Goal: Task Accomplishment & Management: Manage account settings

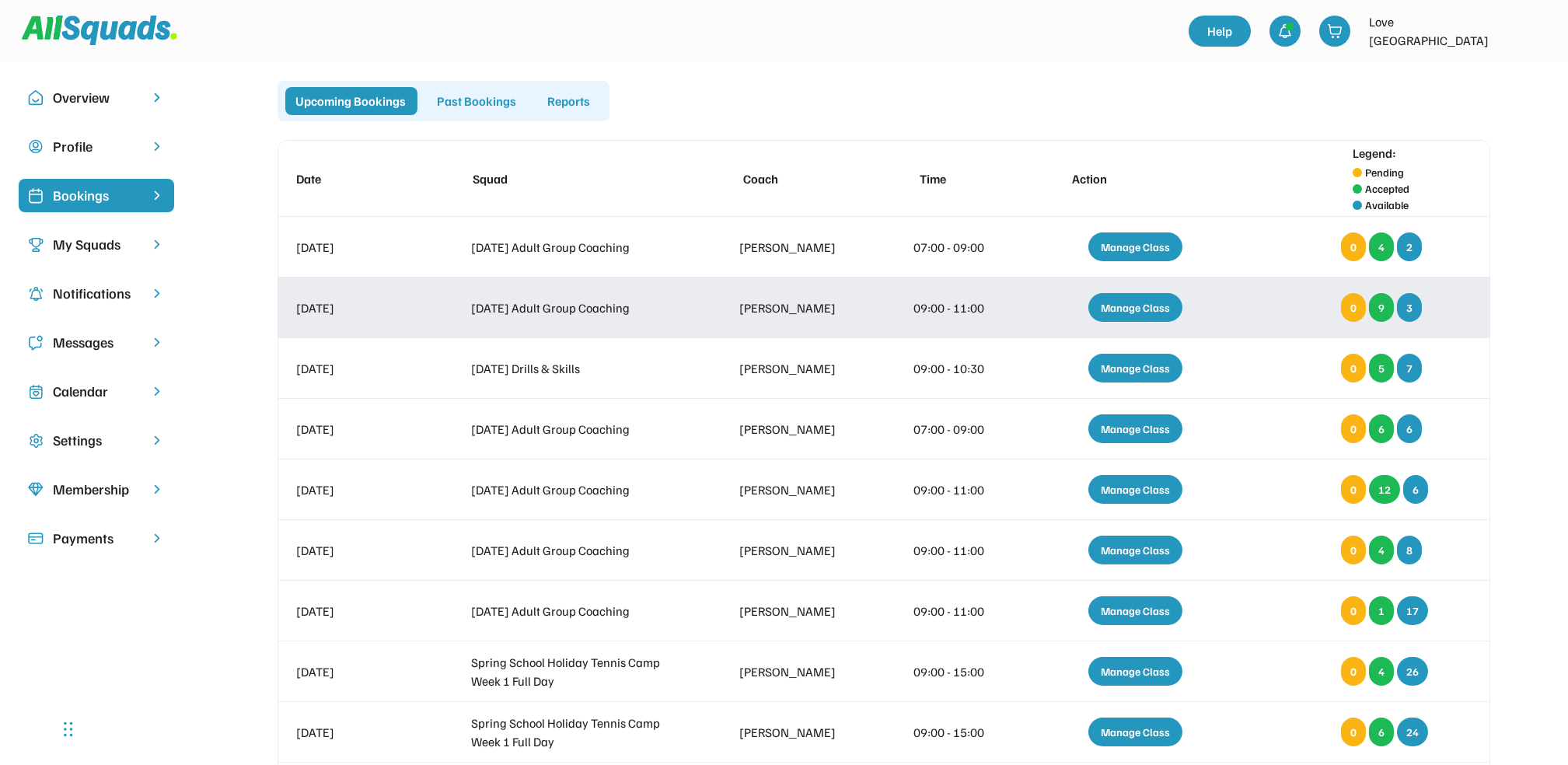
click at [1138, 302] on div "Manage Class" at bounding box center [1136, 307] width 94 height 29
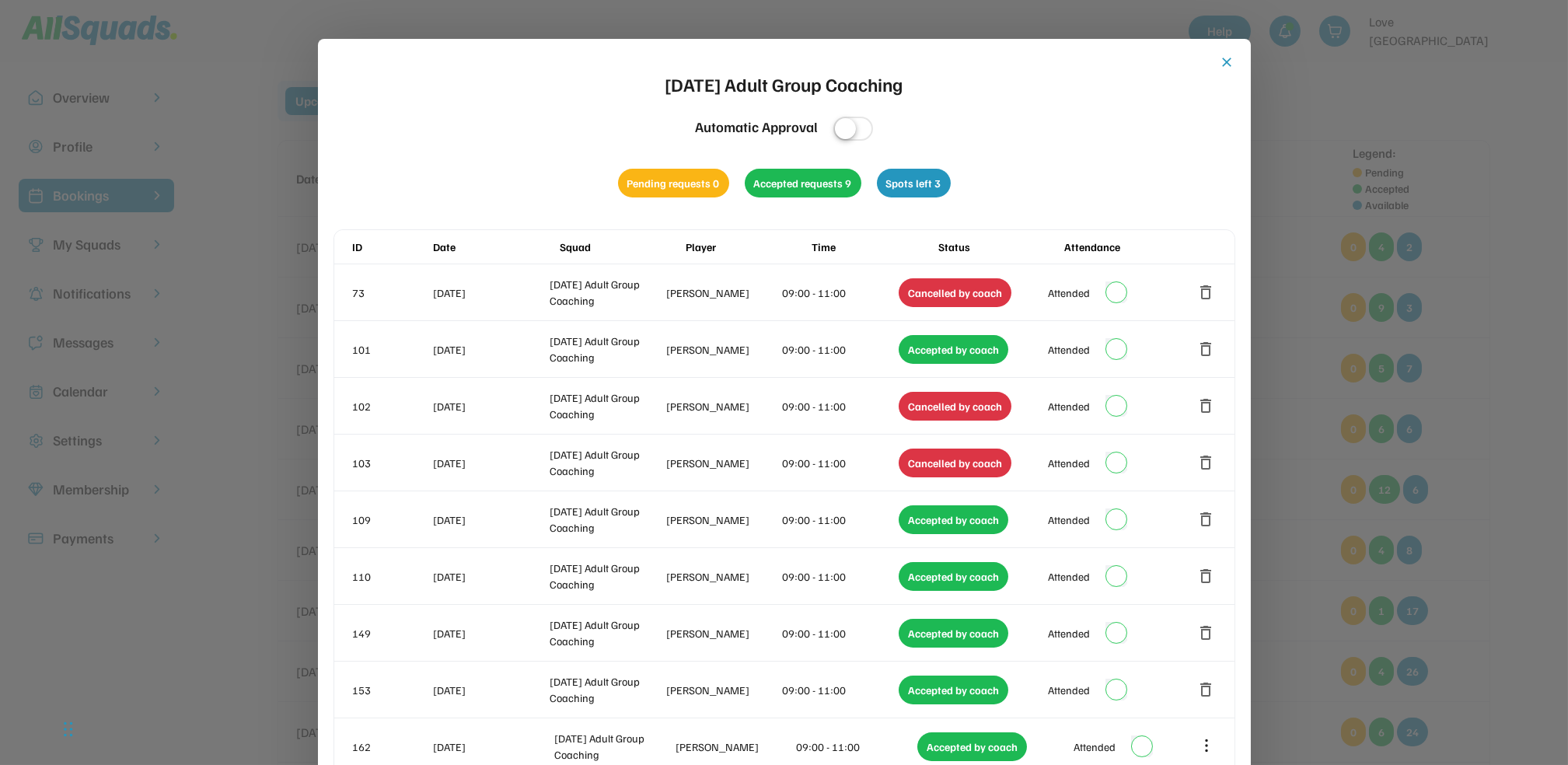
click at [1220, 59] on button "close" at bounding box center [1228, 62] width 15 height 15
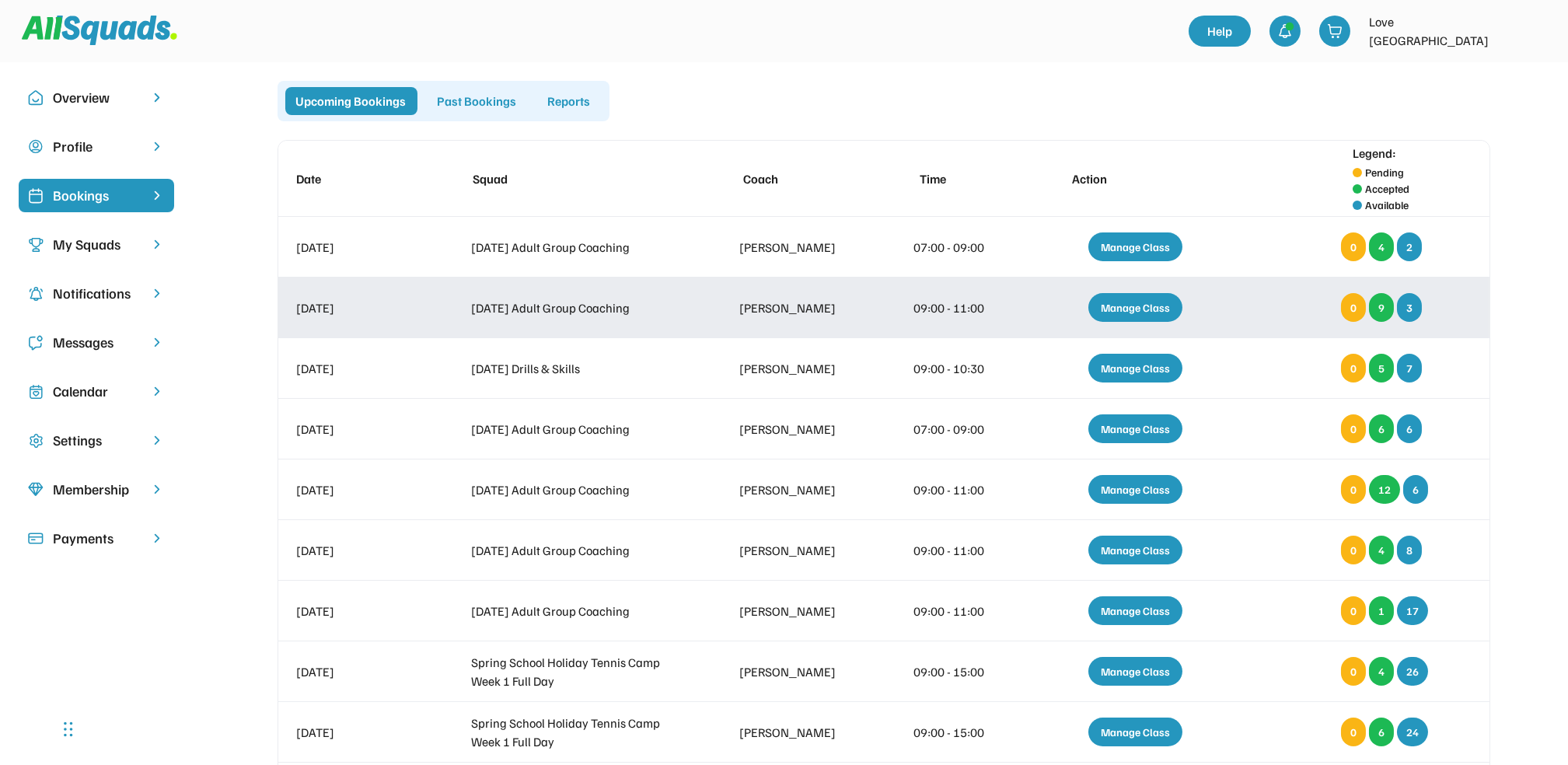
click at [1142, 318] on div "Manage Class" at bounding box center [1136, 307] width 94 height 29
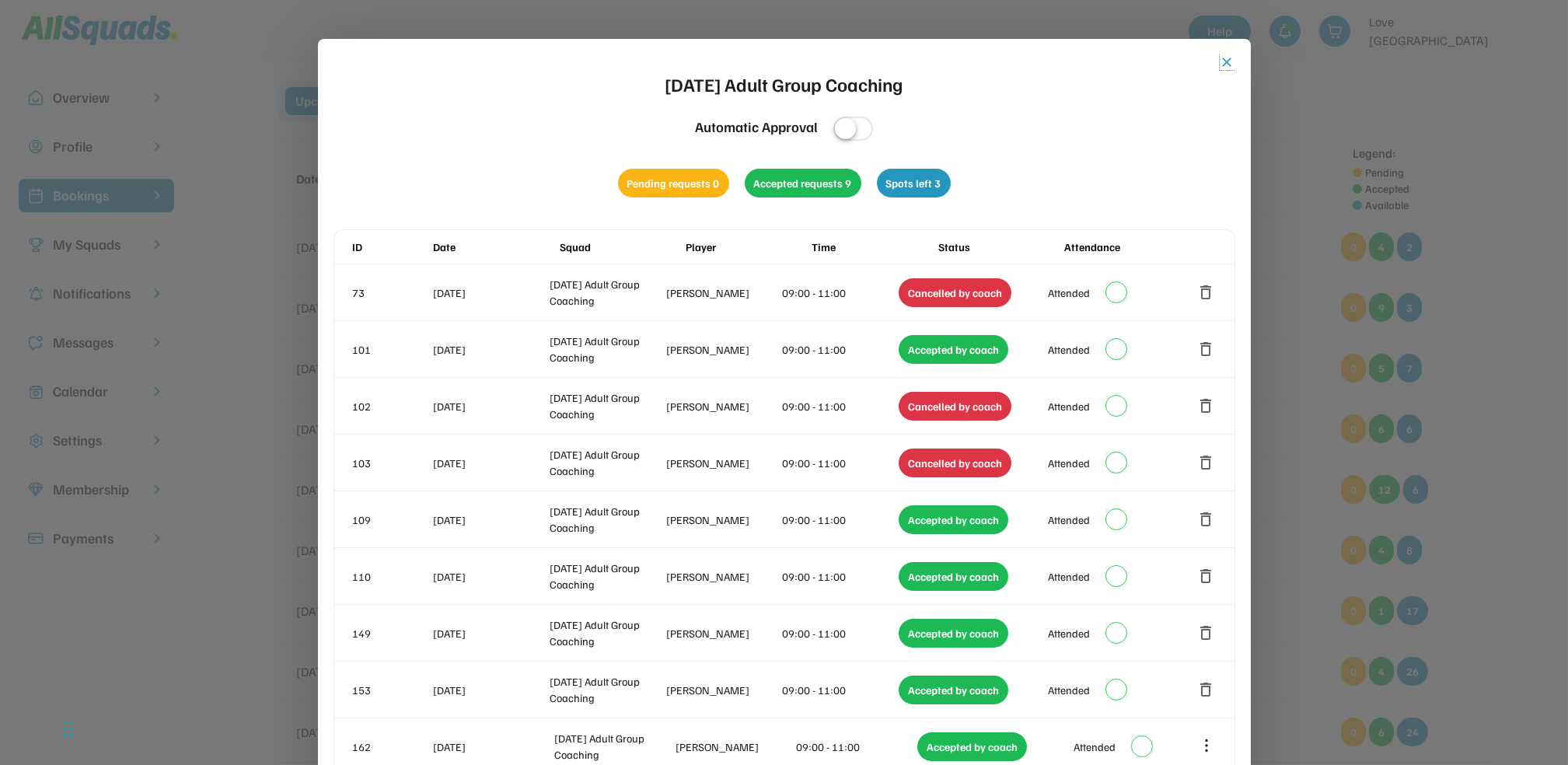
click at [1226, 64] on button "close" at bounding box center [1228, 62] width 15 height 15
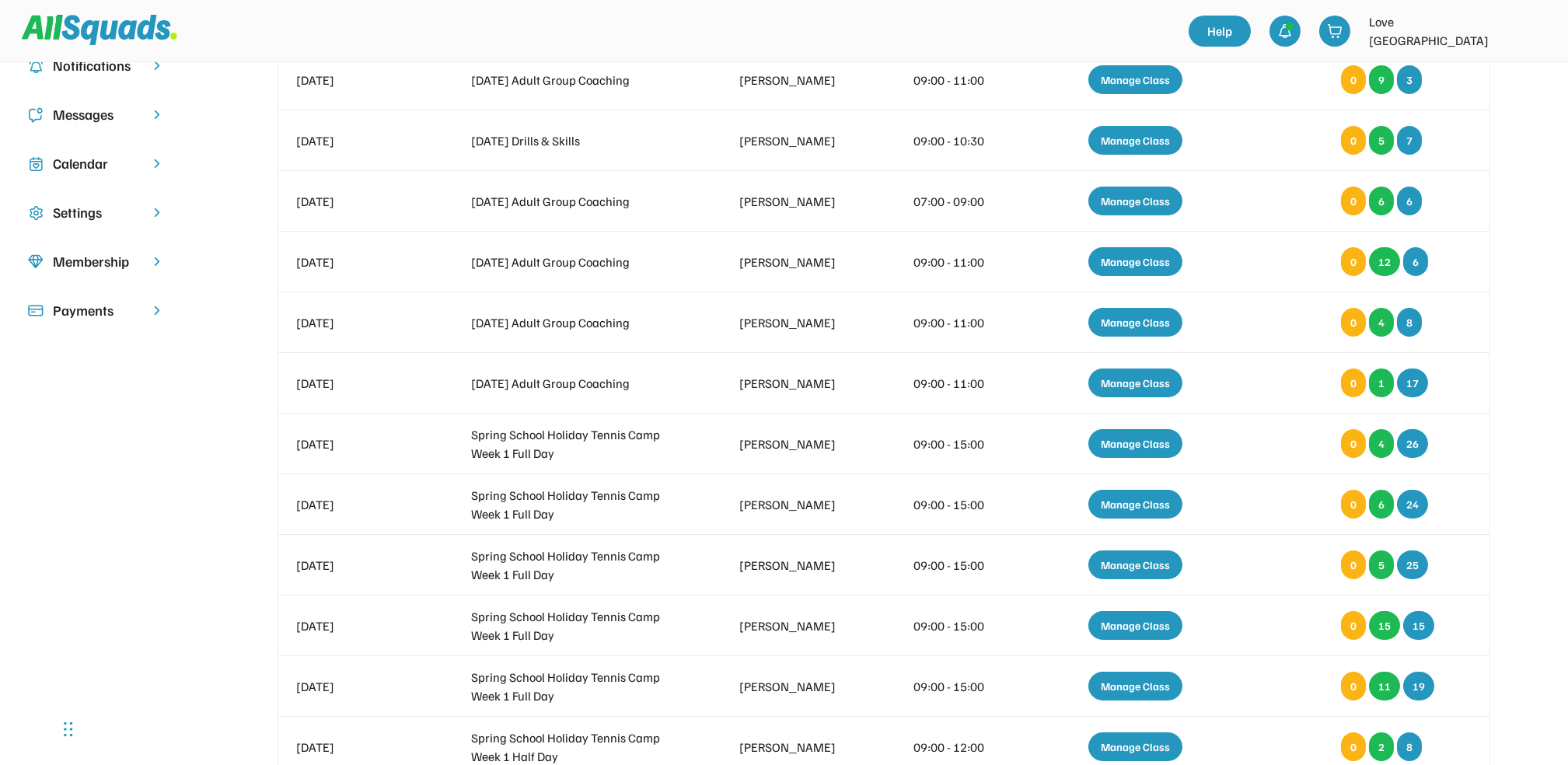
scroll to position [229, 0]
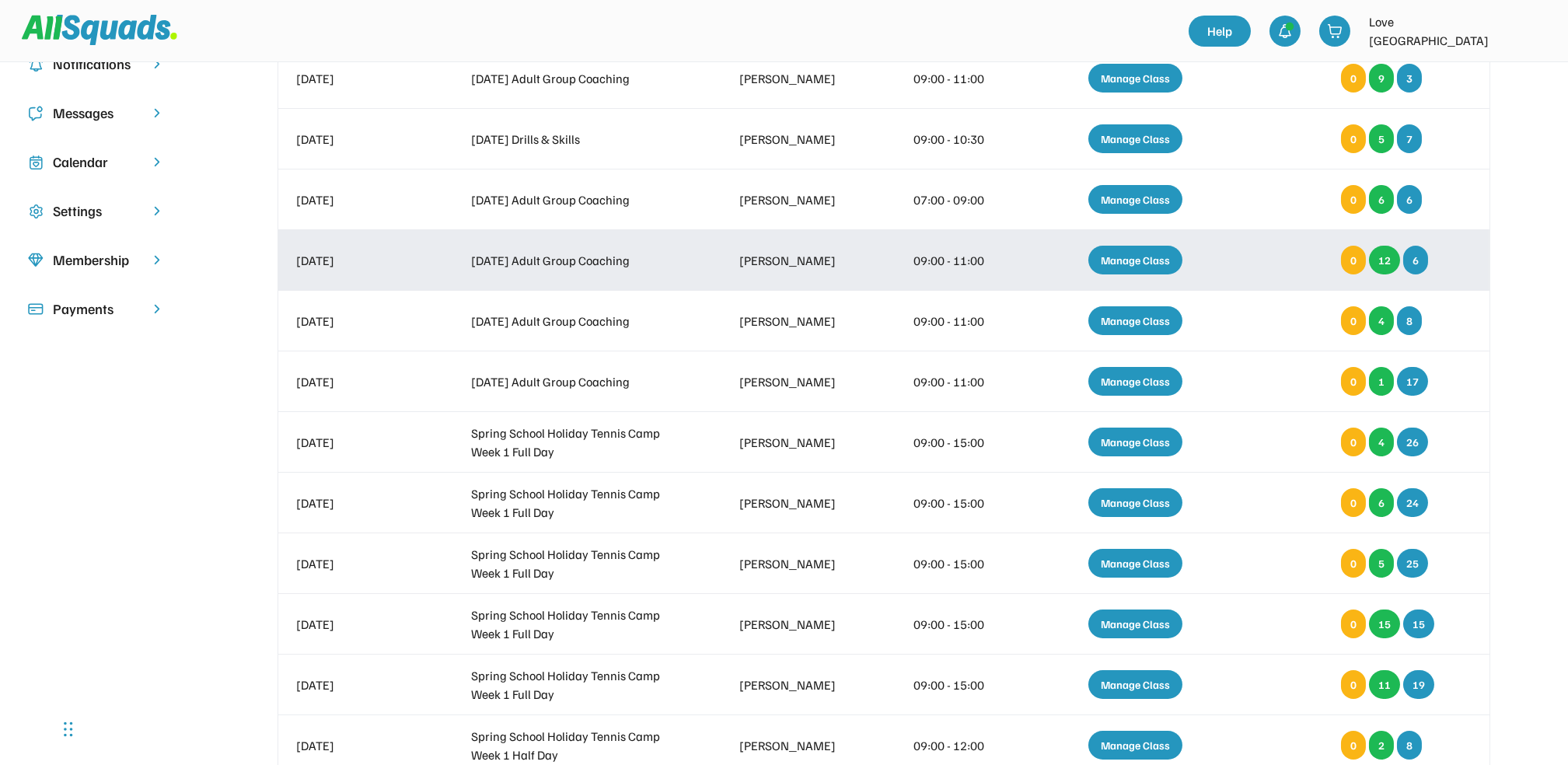
click at [1148, 261] on div "Manage Class" at bounding box center [1136, 260] width 94 height 29
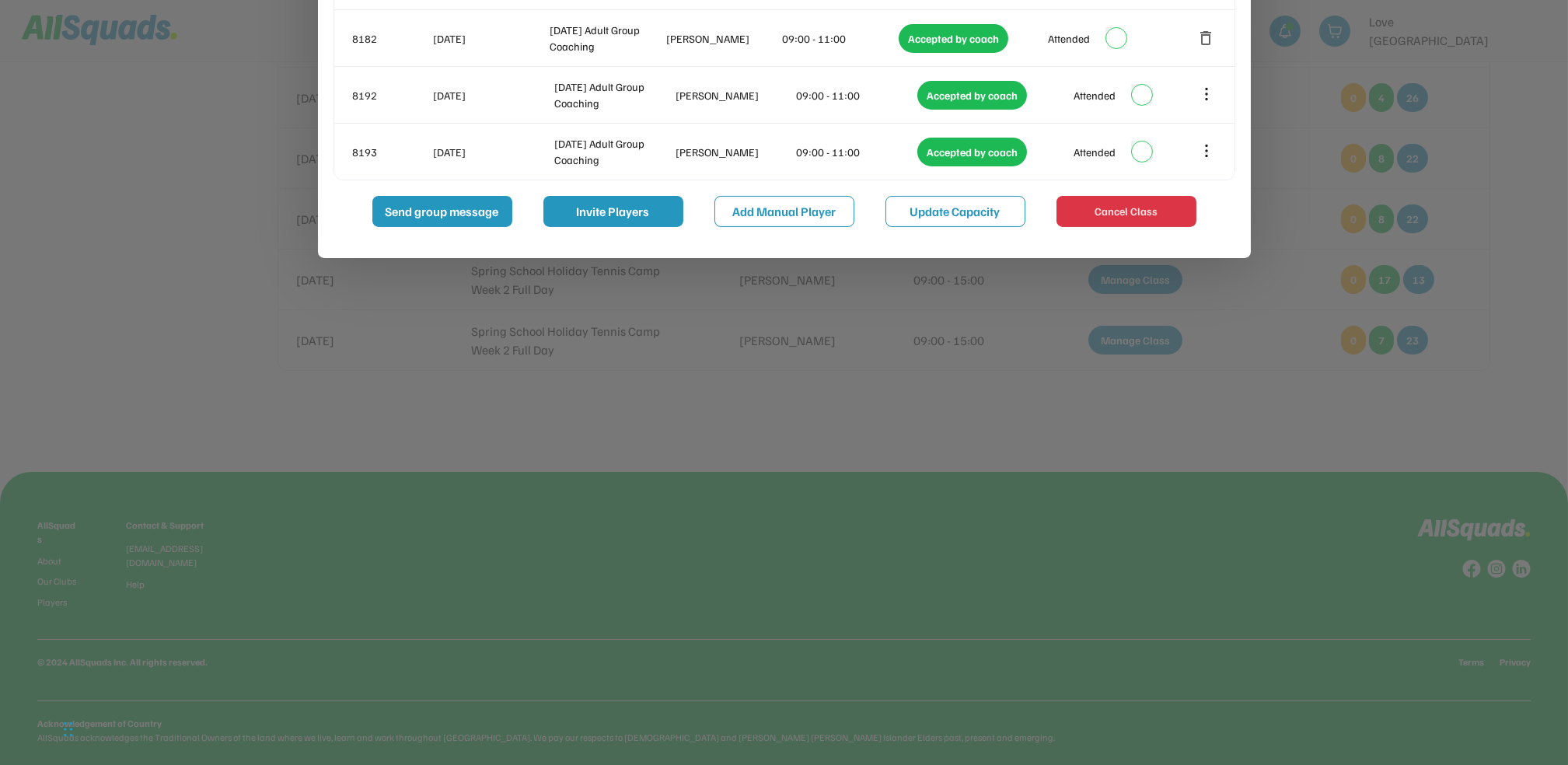
scroll to position [944, 0]
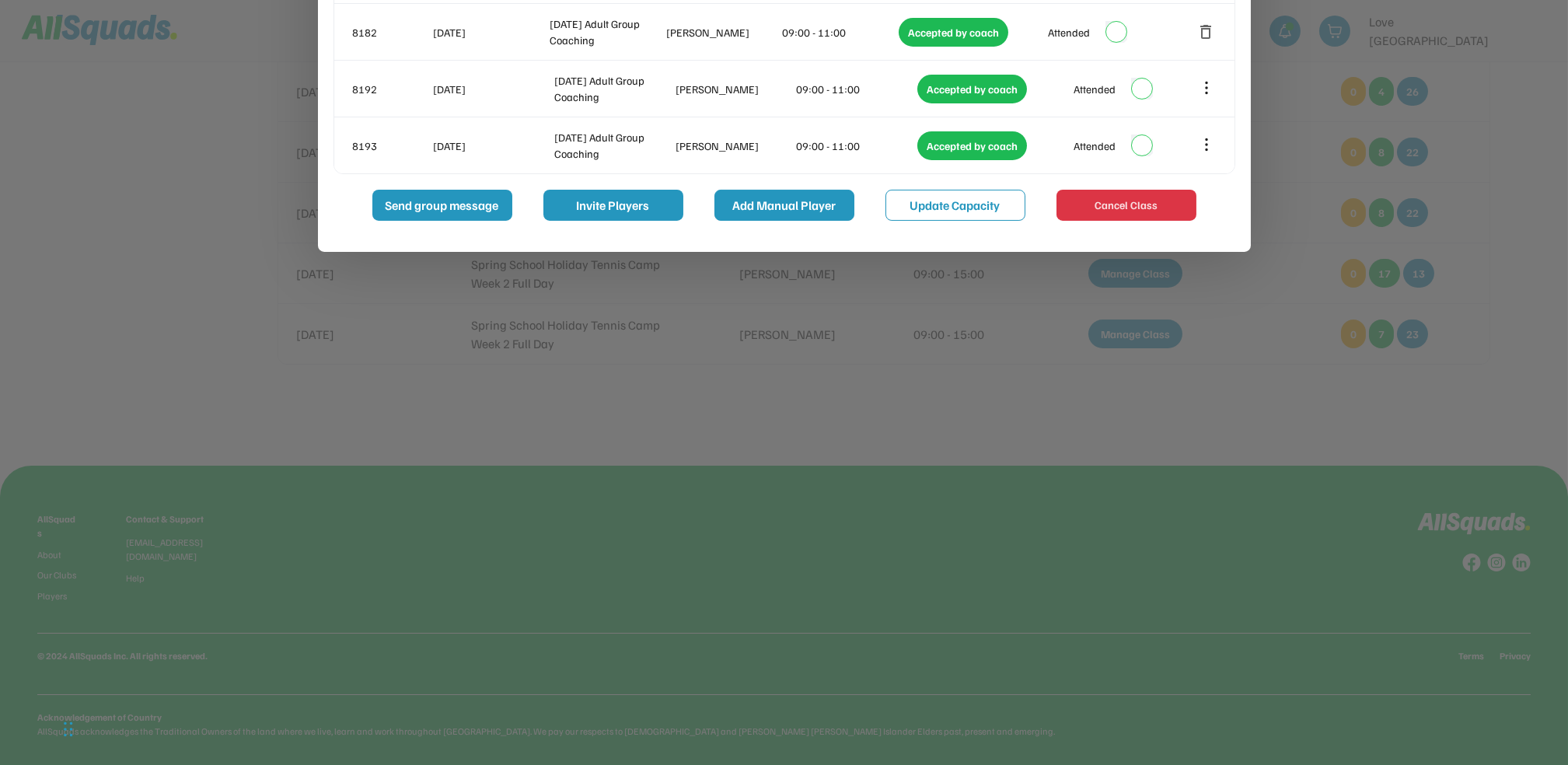
click at [798, 209] on button "Add Manual Player" at bounding box center [784, 205] width 140 height 31
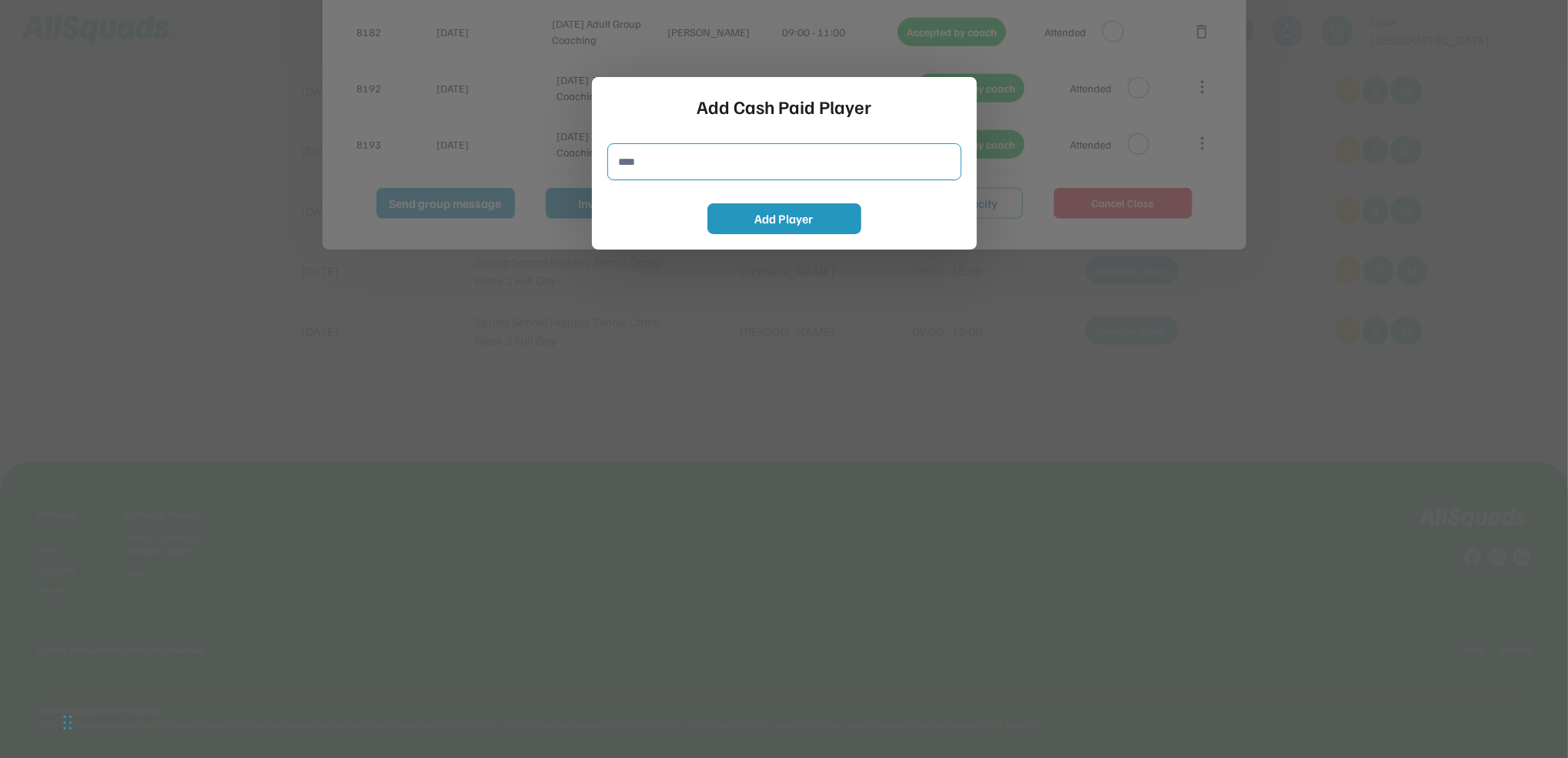
click at [706, 167] on input "input" at bounding box center [784, 161] width 354 height 37
type input "**********"
click at [772, 219] on button "Add Player" at bounding box center [784, 219] width 154 height 31
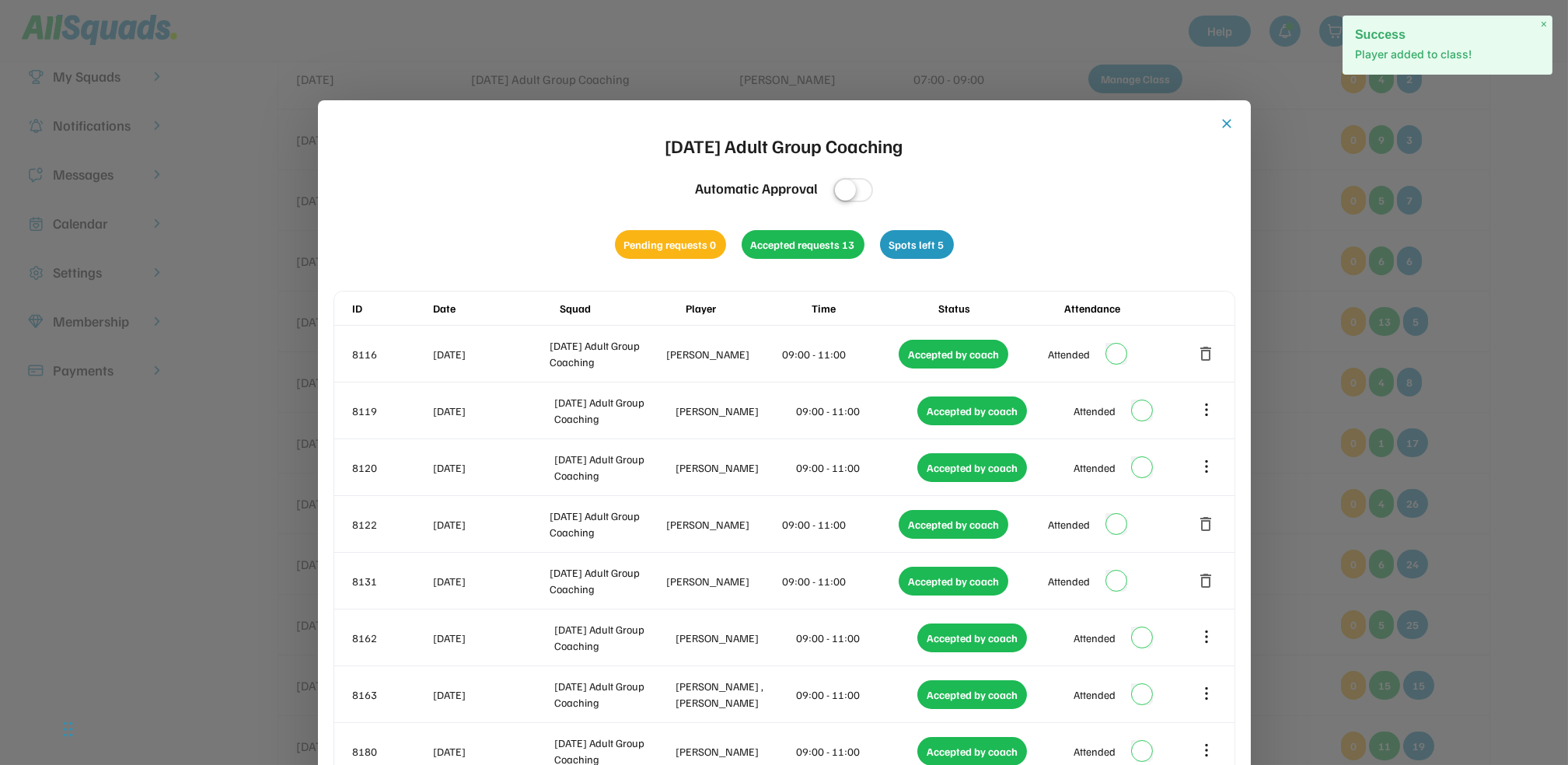
scroll to position [132, 0]
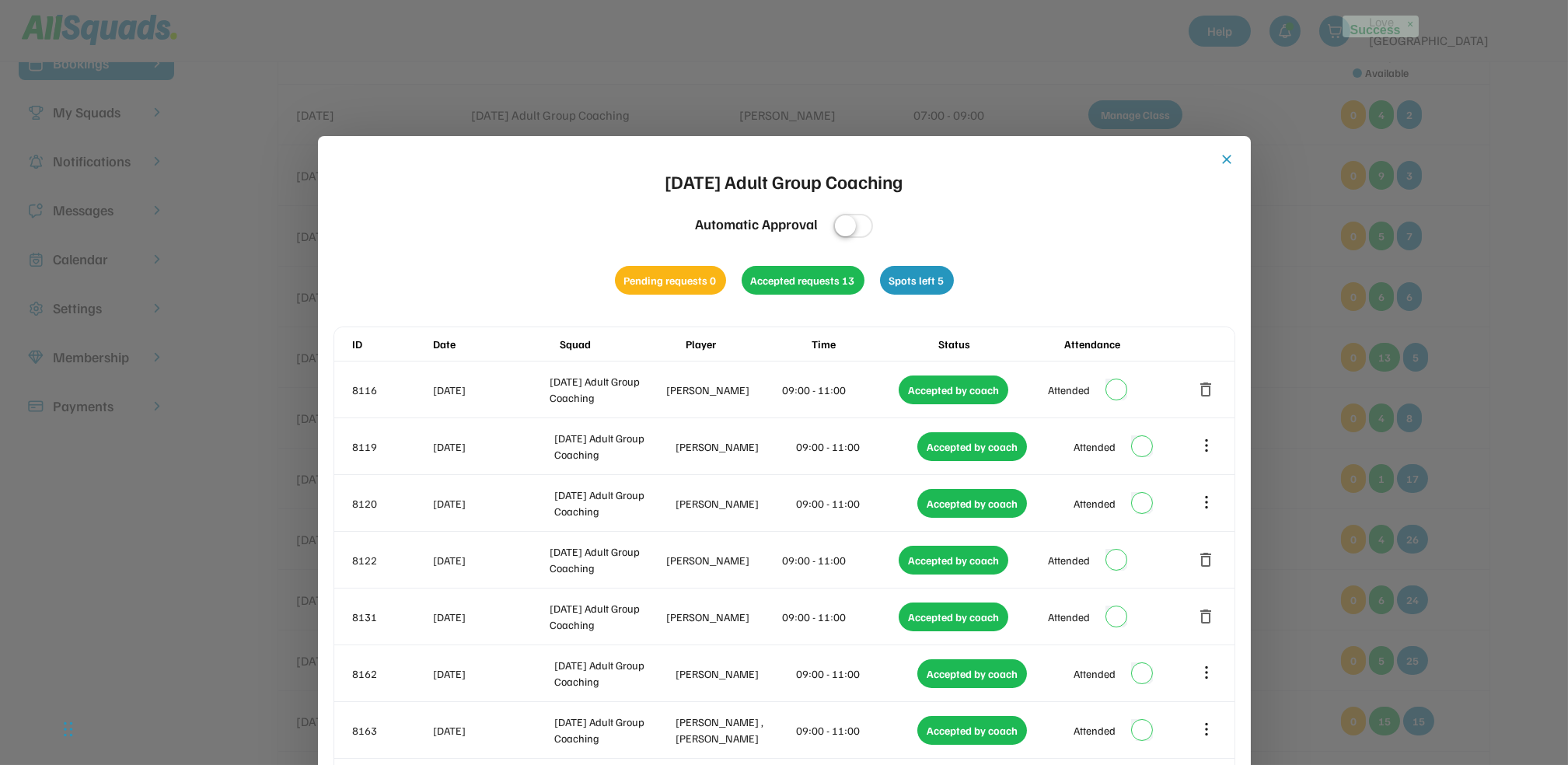
click at [1213, 161] on div "close [DATE] Adult Group Coaching Automatic Approval Pending requests 0 Accepte…" at bounding box center [784, 621] width 902 height 938
click at [1229, 154] on button "close" at bounding box center [1228, 160] width 15 height 15
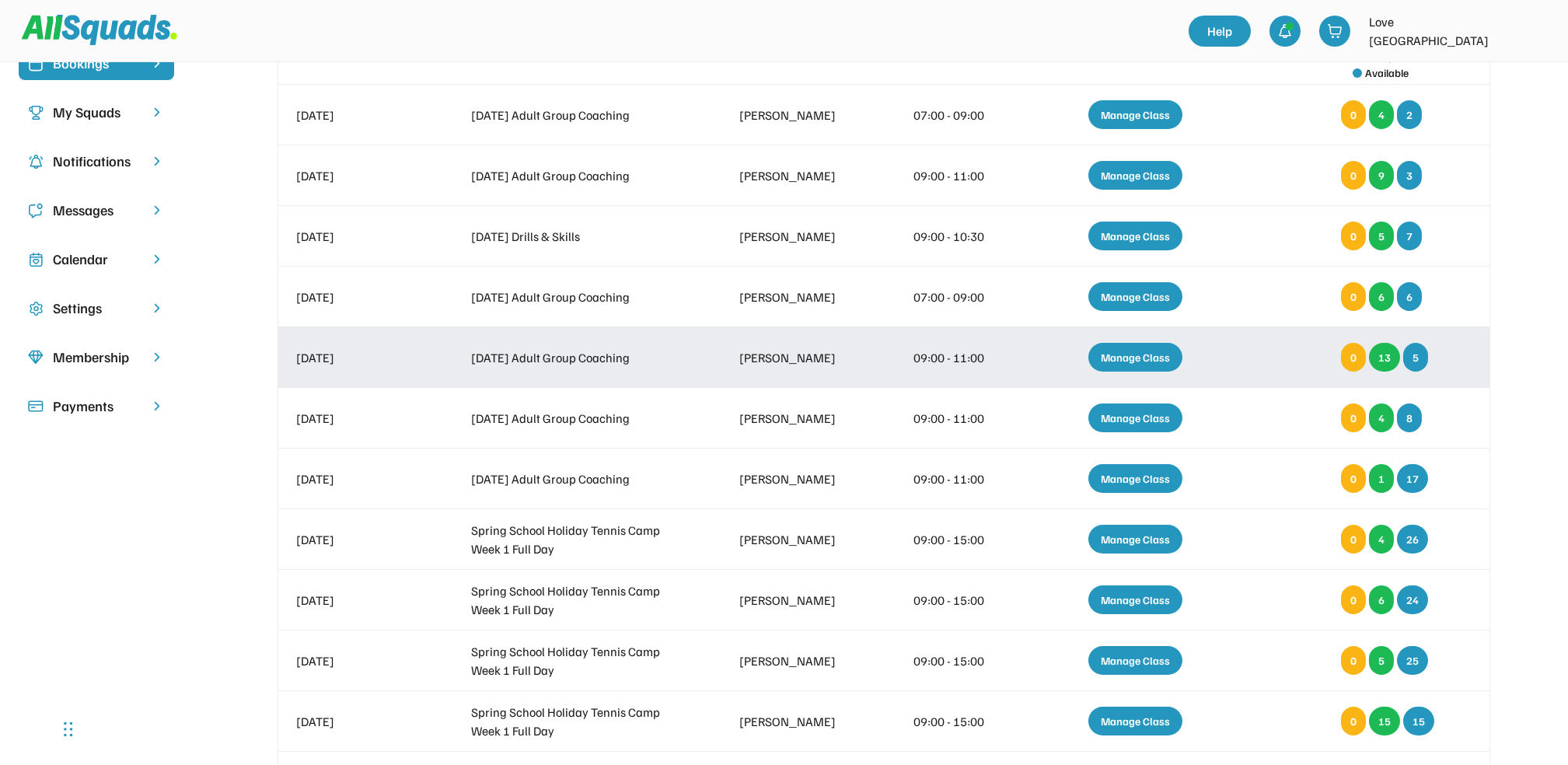
click at [1145, 360] on div "Manage Class" at bounding box center [1136, 357] width 94 height 29
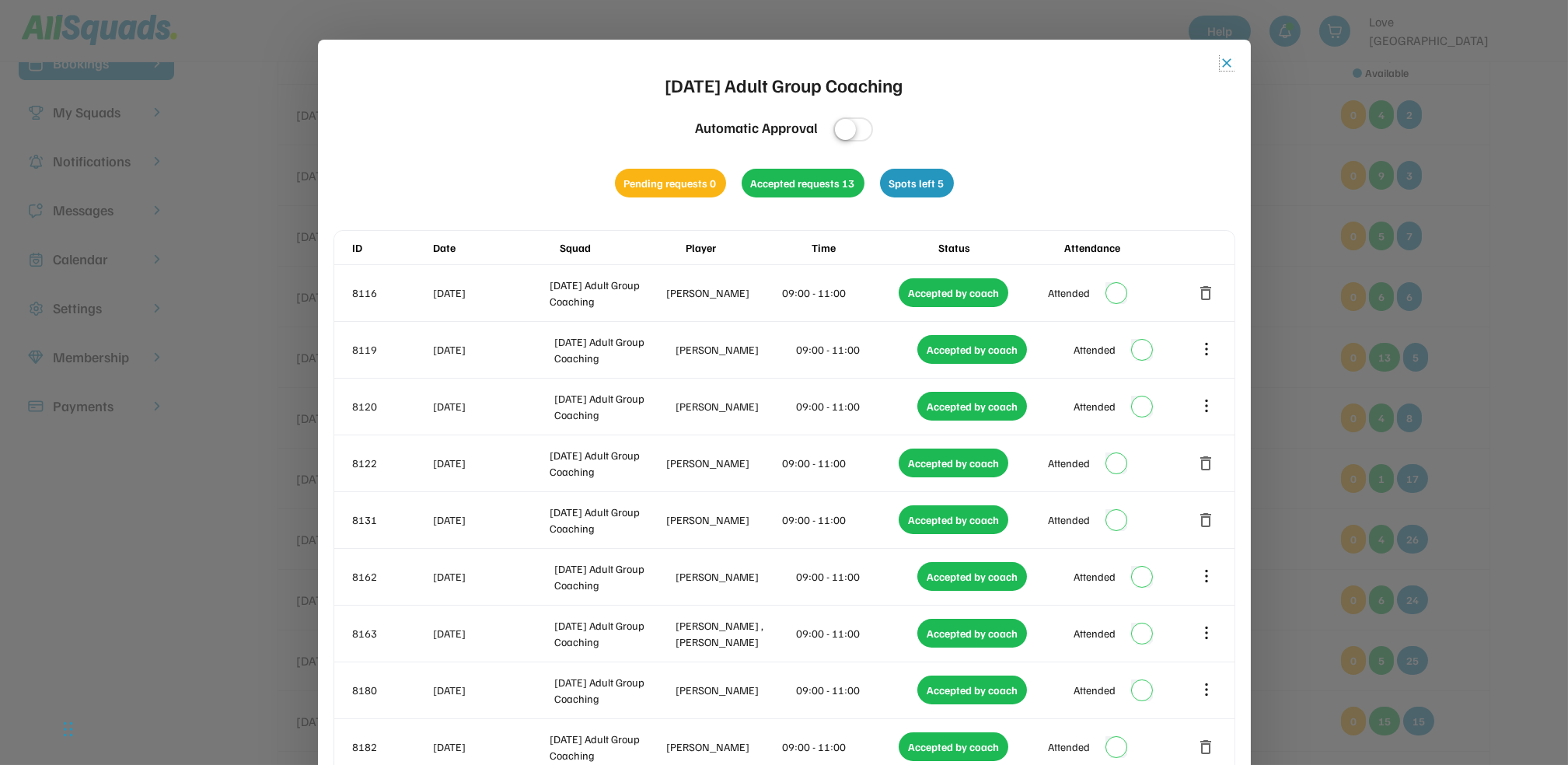
click at [1223, 62] on button "close" at bounding box center [1228, 63] width 15 height 15
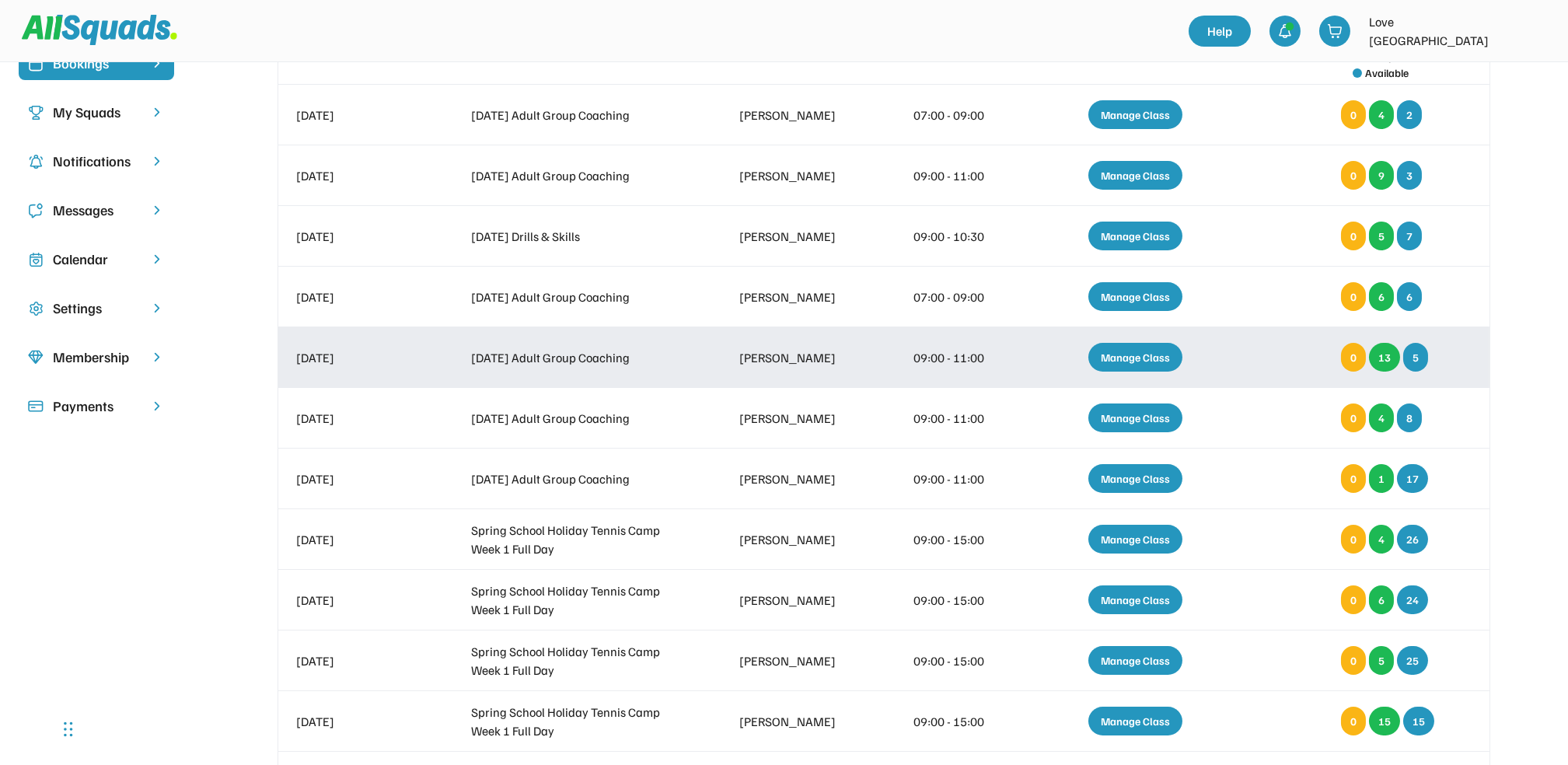
click at [1157, 355] on div "Manage Class" at bounding box center [1136, 357] width 94 height 29
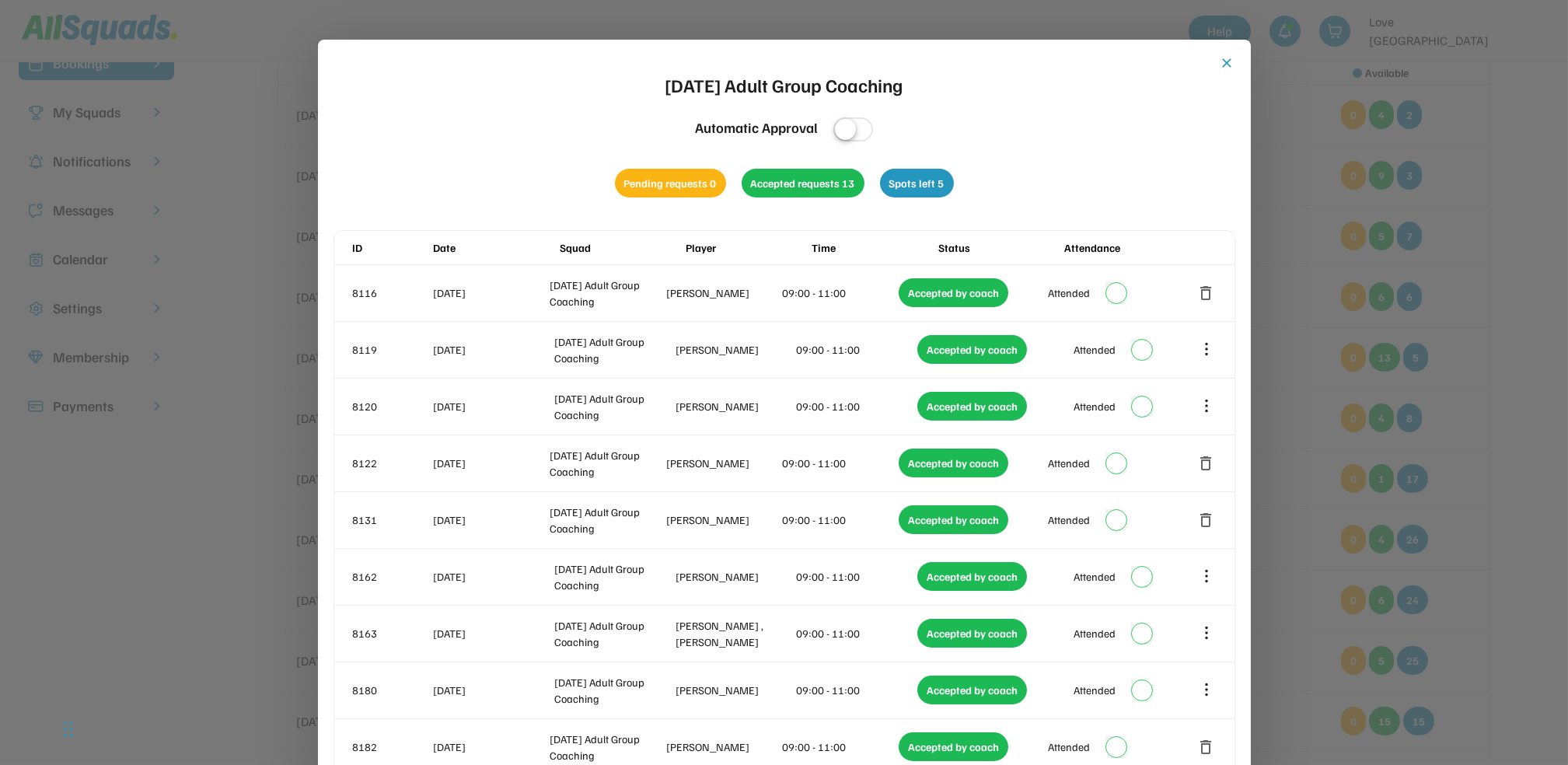
click at [1232, 62] on button "close" at bounding box center [1228, 63] width 15 height 15
